Goal: Task Accomplishment & Management: Manage account settings

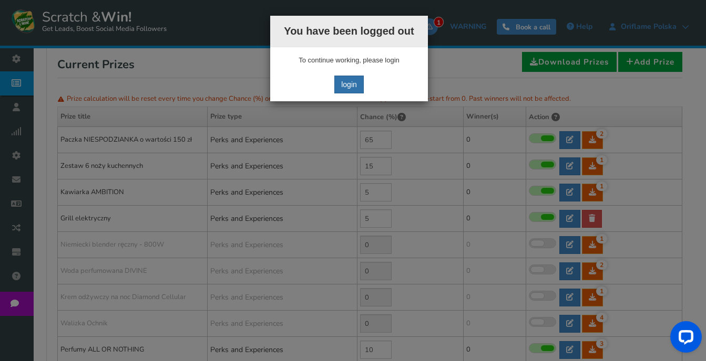
click at [353, 80] on link "login" at bounding box center [348, 85] width 29 height 18
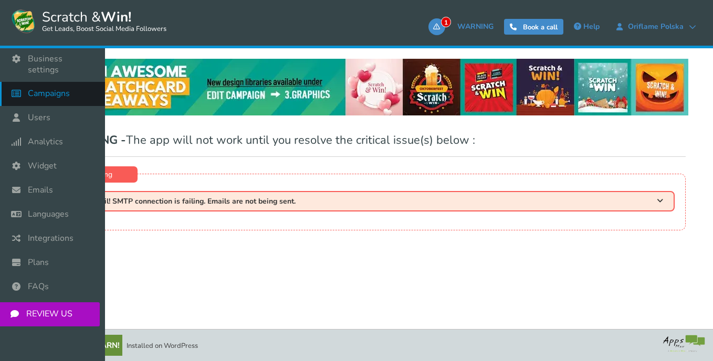
click at [40, 88] on span "Campaigns" at bounding box center [49, 93] width 42 height 11
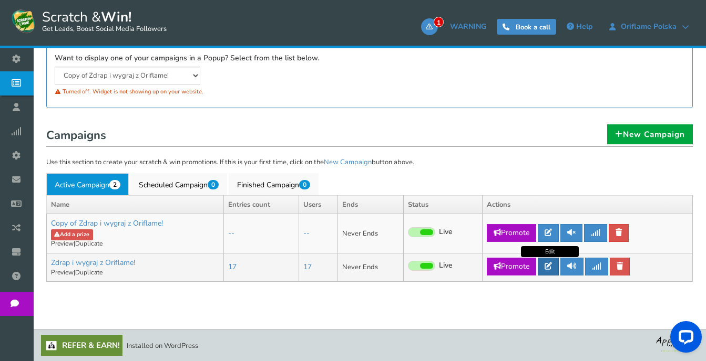
click at [551, 266] on icon at bounding box center [547, 266] width 7 height 7
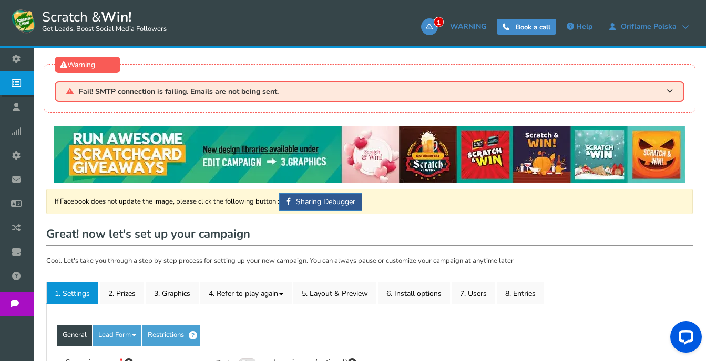
type input "Zdrap i wygraj z Oriflame!"
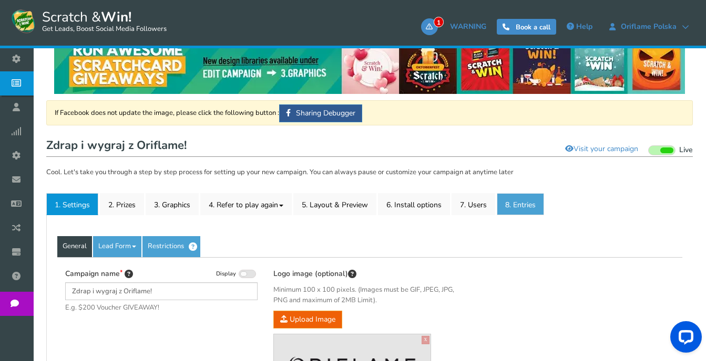
scroll to position [105, 0]
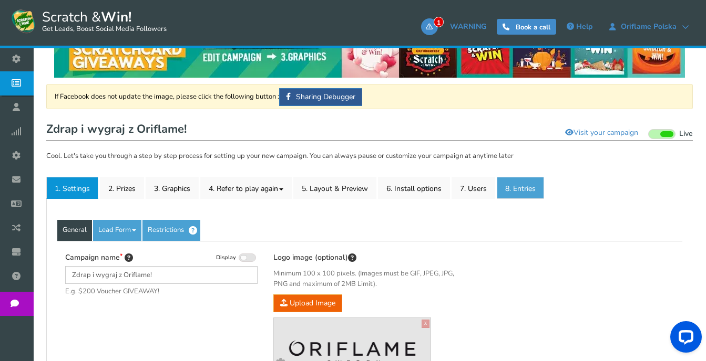
click at [520, 195] on link "8. Entries" at bounding box center [519, 188] width 47 height 22
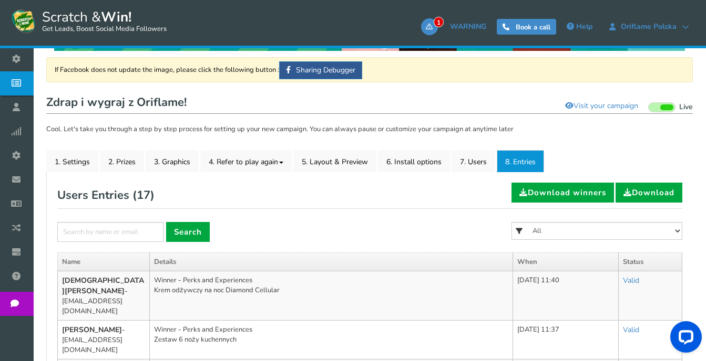
scroll to position [158, 0]
